Goal: Find specific page/section: Find specific page/section

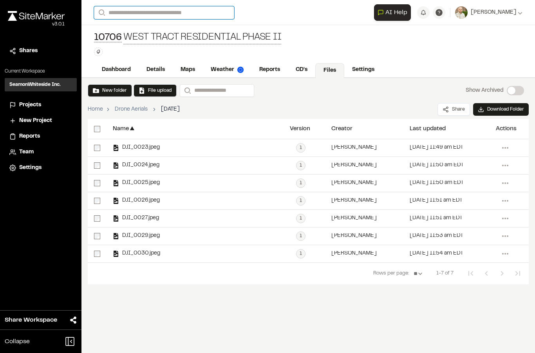
click at [165, 13] on input "Search" at bounding box center [164, 12] width 140 height 13
type input "******"
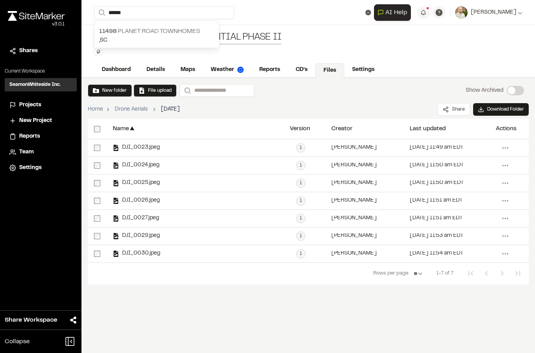
click at [168, 31] on p "[STREET_ADDRESS]" at bounding box center [156, 31] width 115 height 9
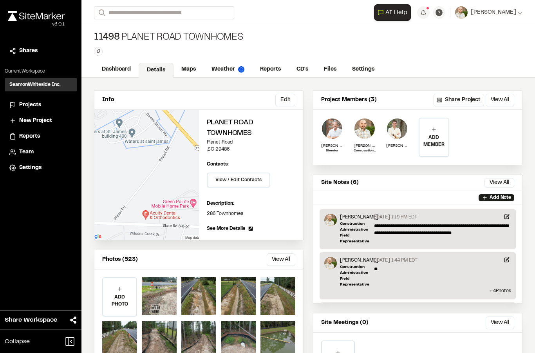
click at [329, 71] on link "Files" at bounding box center [330, 69] width 28 height 15
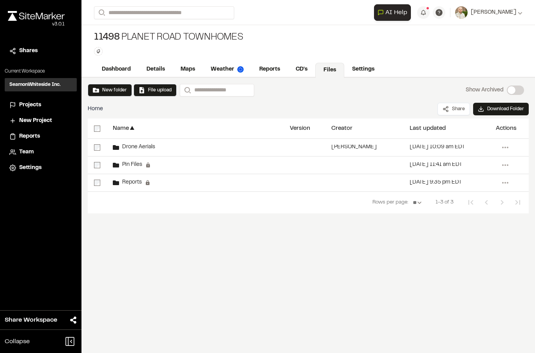
click at [145, 147] on span "Drone Aerials" at bounding box center [137, 147] width 36 height 5
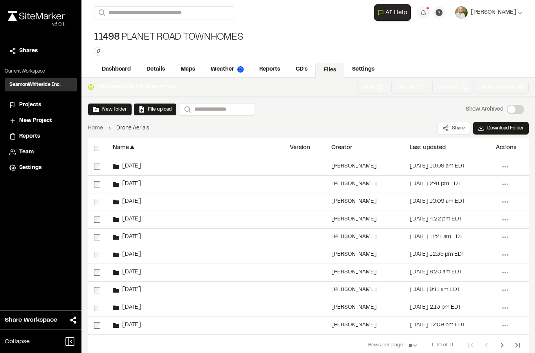
scroll to position [31, 0]
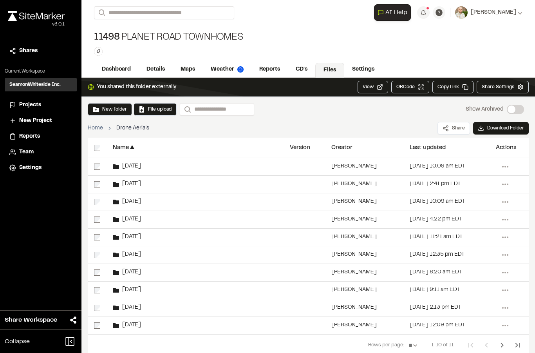
click at [501, 340] on icon "Next Page" at bounding box center [502, 344] width 9 height 9
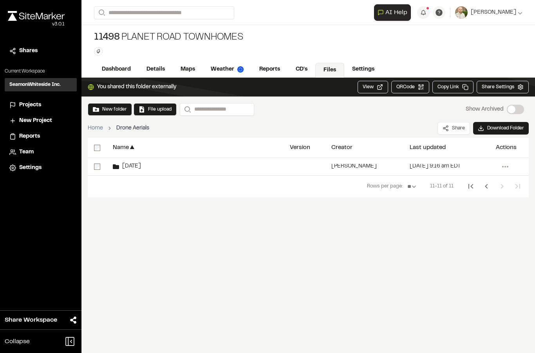
click at [136, 164] on span "[DATE]" at bounding box center [130, 166] width 22 height 5
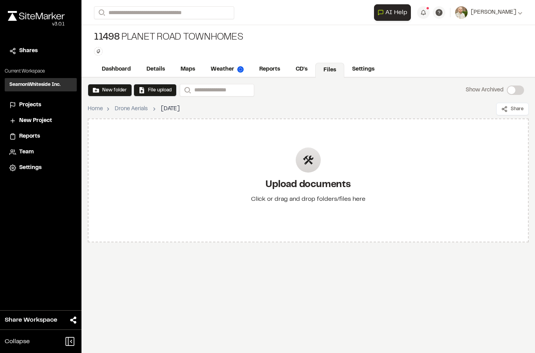
click at [112, 87] on button "New folder" at bounding box center [110, 90] width 34 height 7
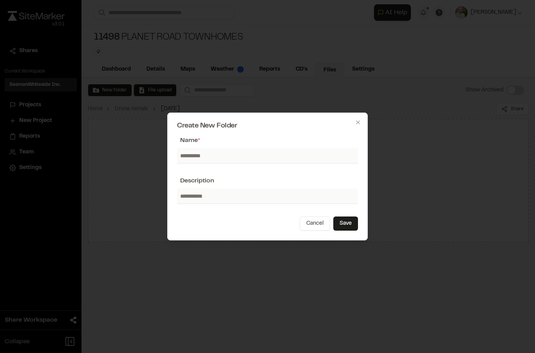
click at [475, 209] on div at bounding box center [267, 176] width 535 height 353
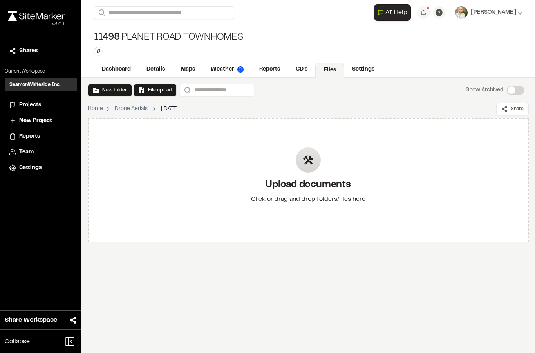
click at [323, 179] on h2 "Upload documents" at bounding box center [308, 185] width 114 height 13
